Goal: Task Accomplishment & Management: Use online tool/utility

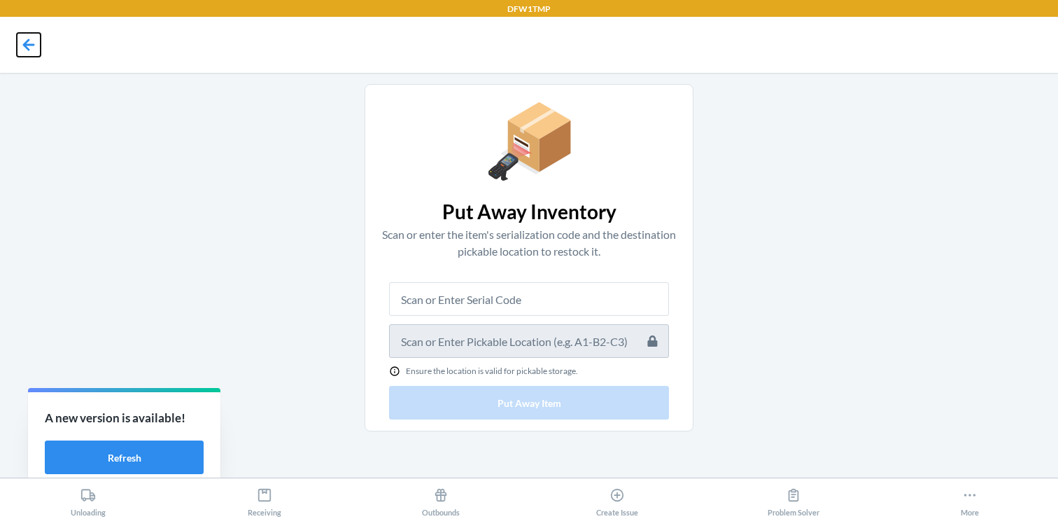
click at [27, 35] on icon at bounding box center [29, 45] width 24 height 24
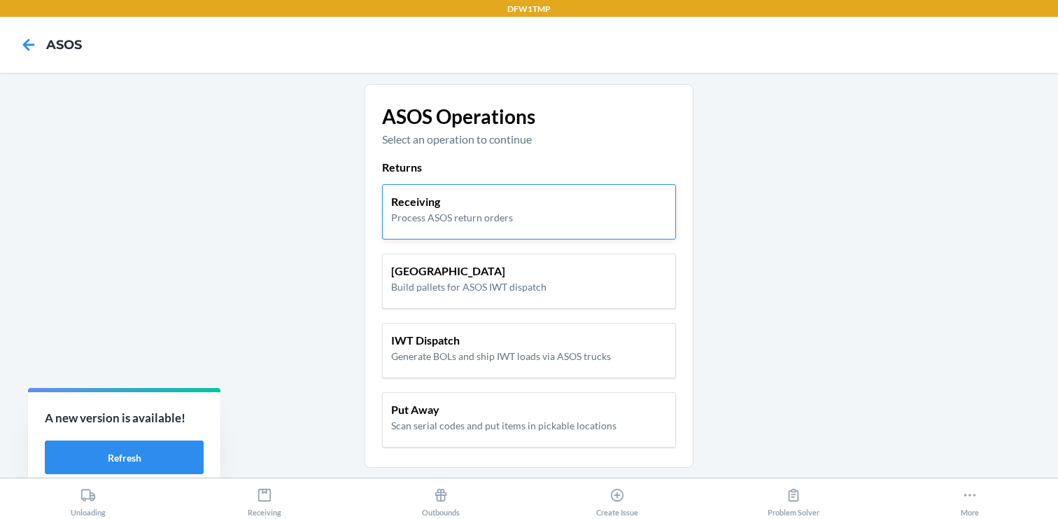
click at [430, 160] on div "Receiving Process ASOS return orders" at bounding box center [529, 211] width 294 height 55
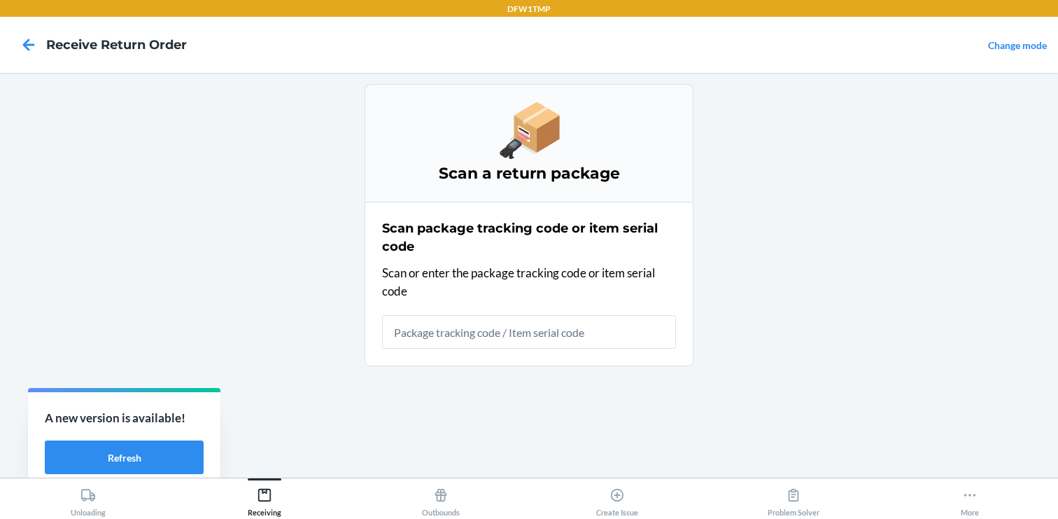
click at [449, 160] on input "text" at bounding box center [529, 332] width 294 height 34
type input "23DYER"
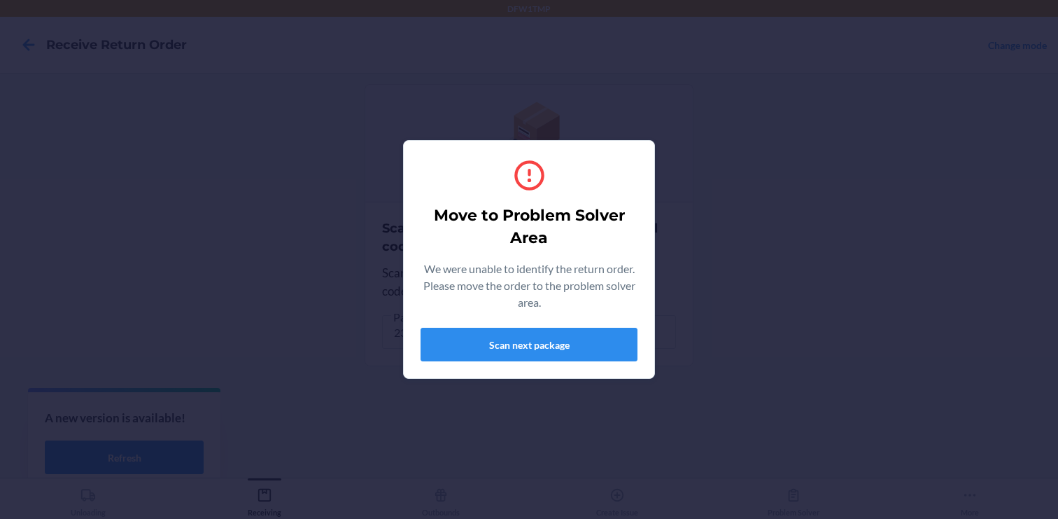
click at [90, 160] on div "Move to Problem Solver Area We were unable to identify the return order. Please…" at bounding box center [529, 259] width 1058 height 519
click at [502, 160] on button "Scan next package" at bounding box center [529, 345] width 217 height 34
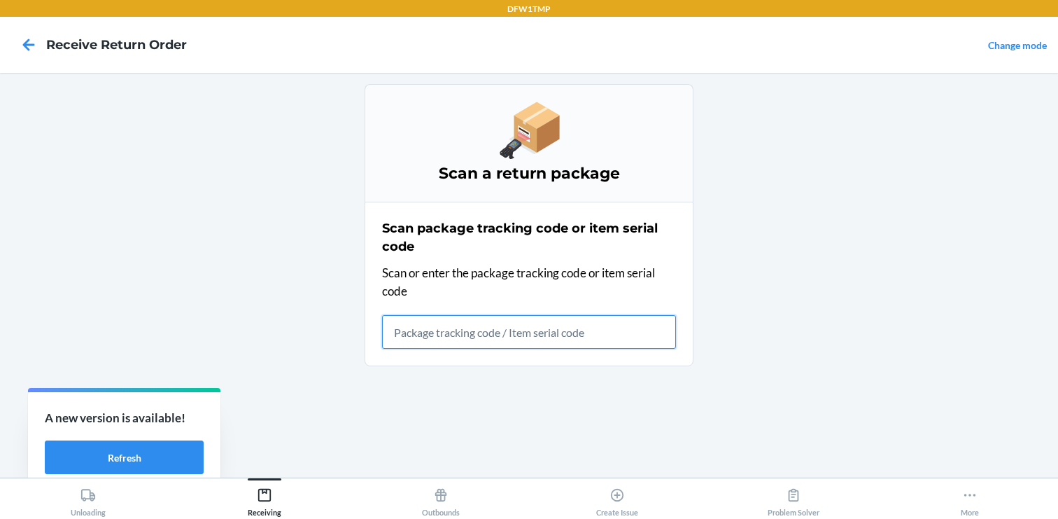
click at [507, 160] on input "text" at bounding box center [529, 332] width 294 height 34
click at [433, 160] on input "text" at bounding box center [529, 332] width 294 height 34
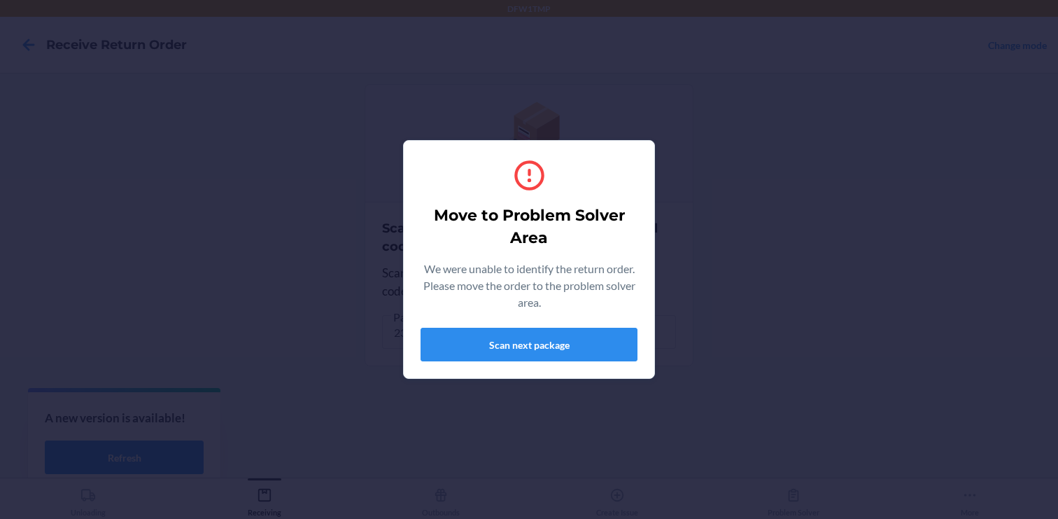
click at [712, 160] on div "Move to Problem Solver Area We were unable to identify the return order. Please…" at bounding box center [529, 259] width 1058 height 519
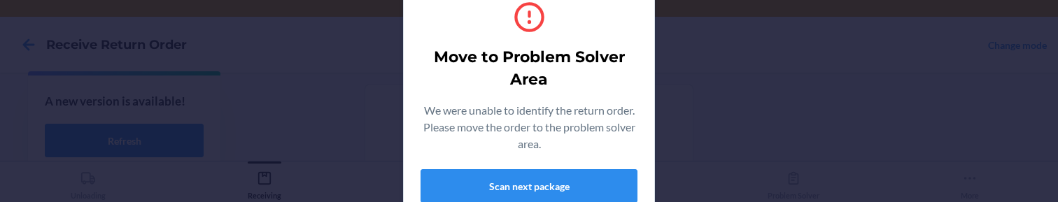
click at [306, 144] on div "Move to Problem Solver Area We were unable to identify the return order. Please…" at bounding box center [529, 101] width 1058 height 202
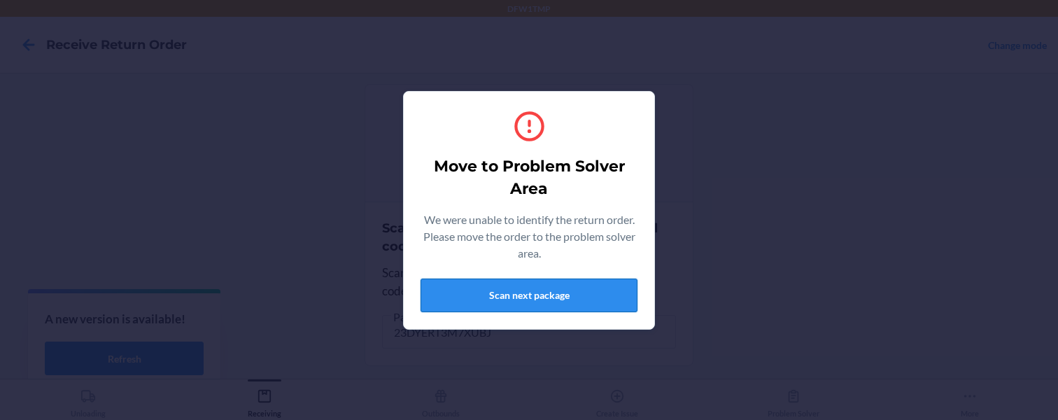
click at [479, 160] on button "Scan next package" at bounding box center [529, 296] width 217 height 34
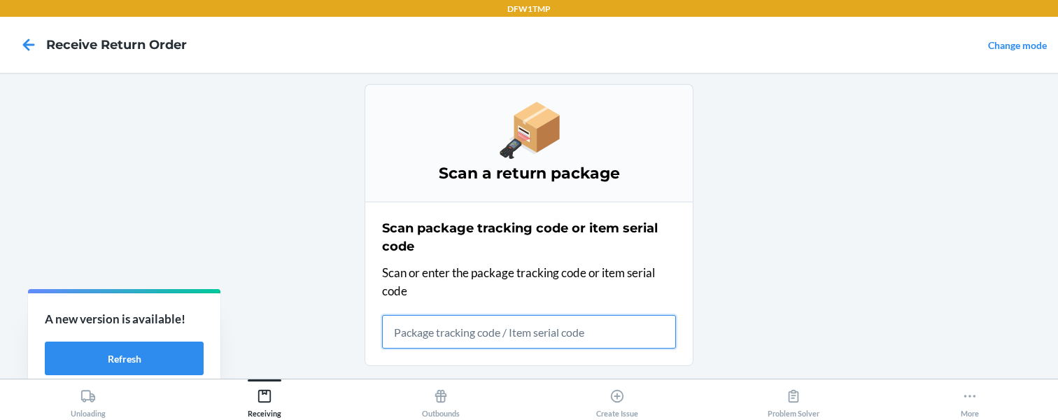
click at [461, 160] on input "text" at bounding box center [529, 332] width 294 height 34
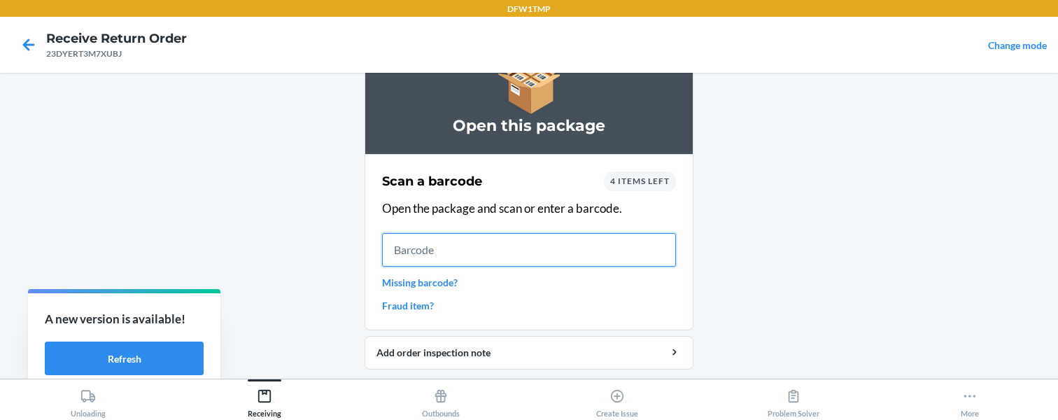
scroll to position [50, 0]
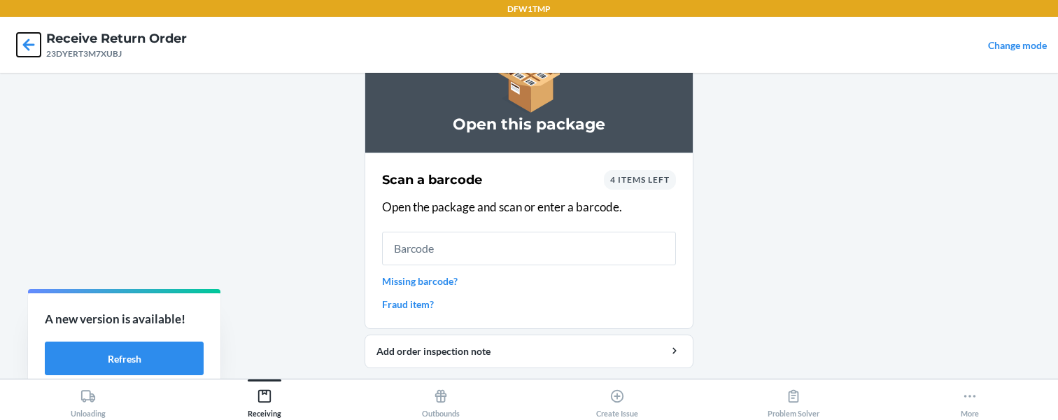
click at [26, 47] on icon at bounding box center [29, 44] width 12 height 12
